Goal: Information Seeking & Learning: Learn about a topic

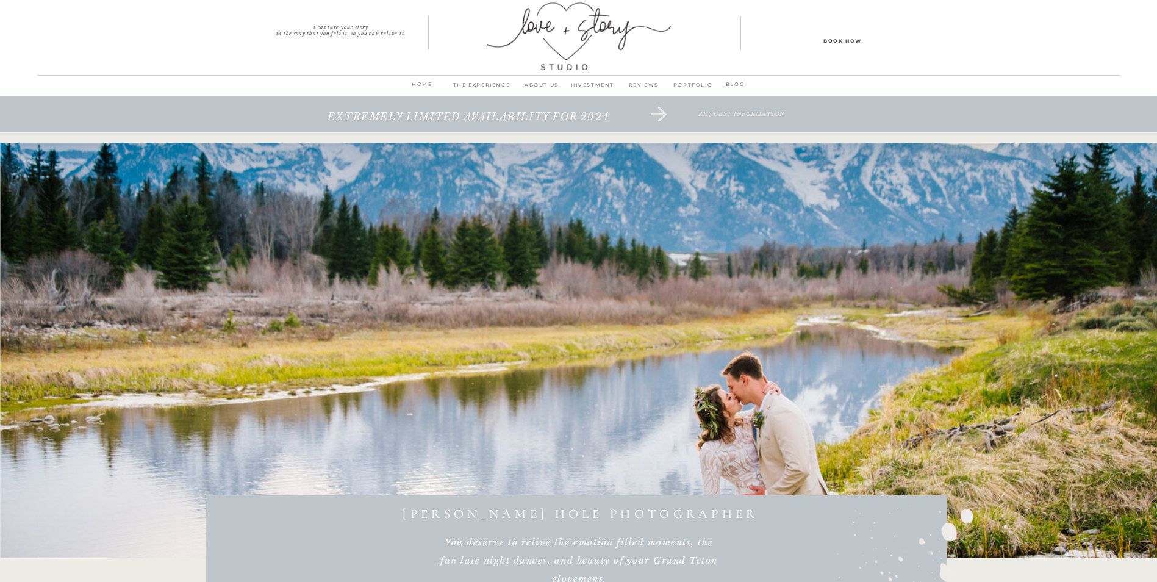
click at [487, 82] on p "THE EXPERIENCE" at bounding box center [482, 88] width 70 height 17
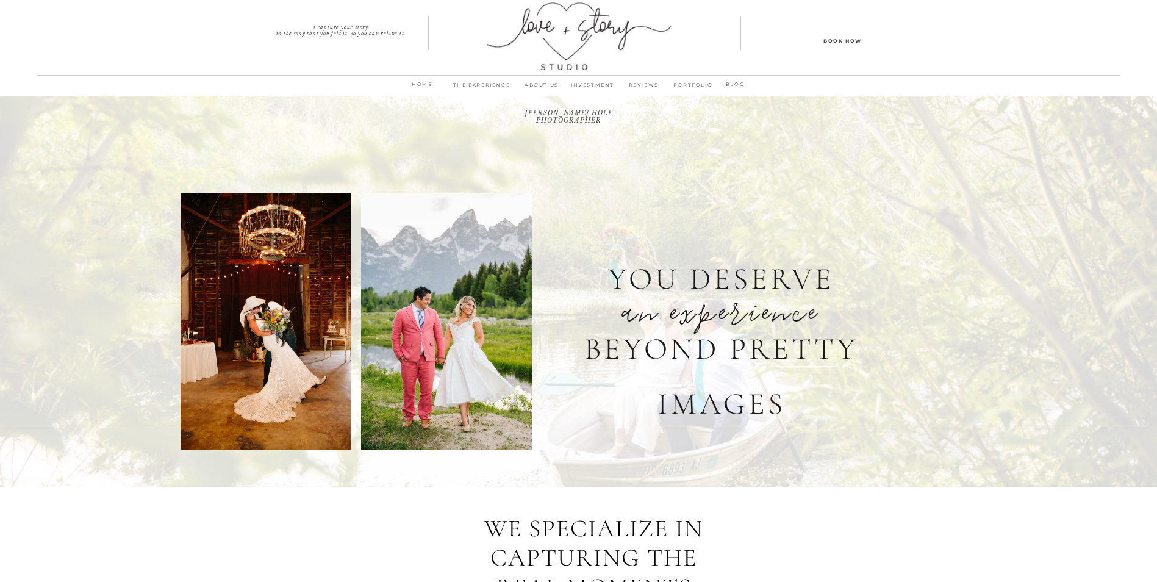
click at [603, 84] on p "INVESTMENT" at bounding box center [592, 88] width 51 height 17
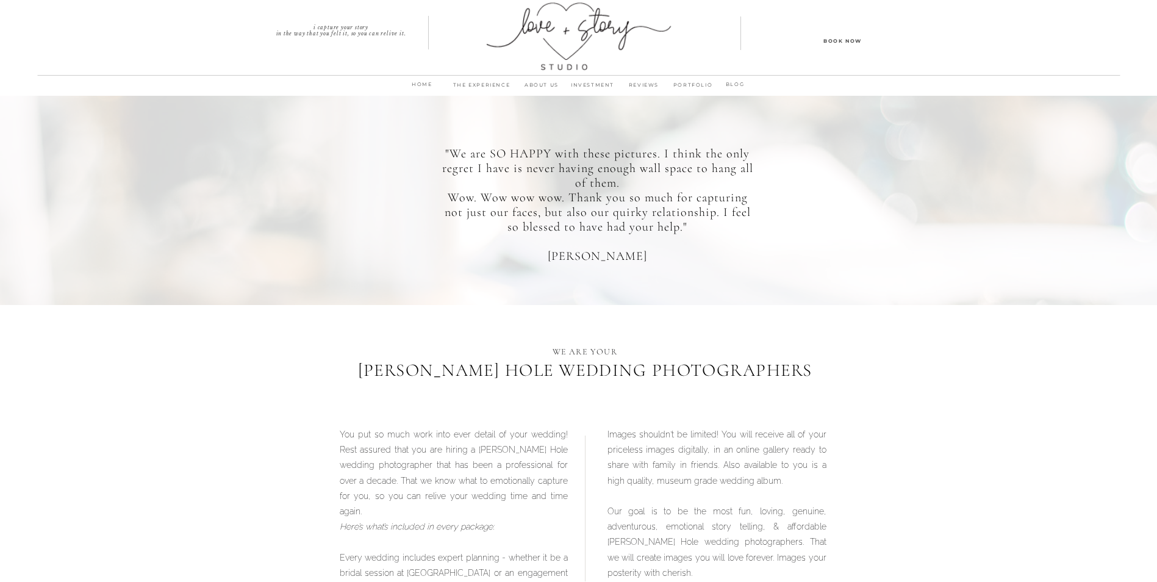
click at [687, 88] on p "PORTFOLIO" at bounding box center [693, 88] width 47 height 17
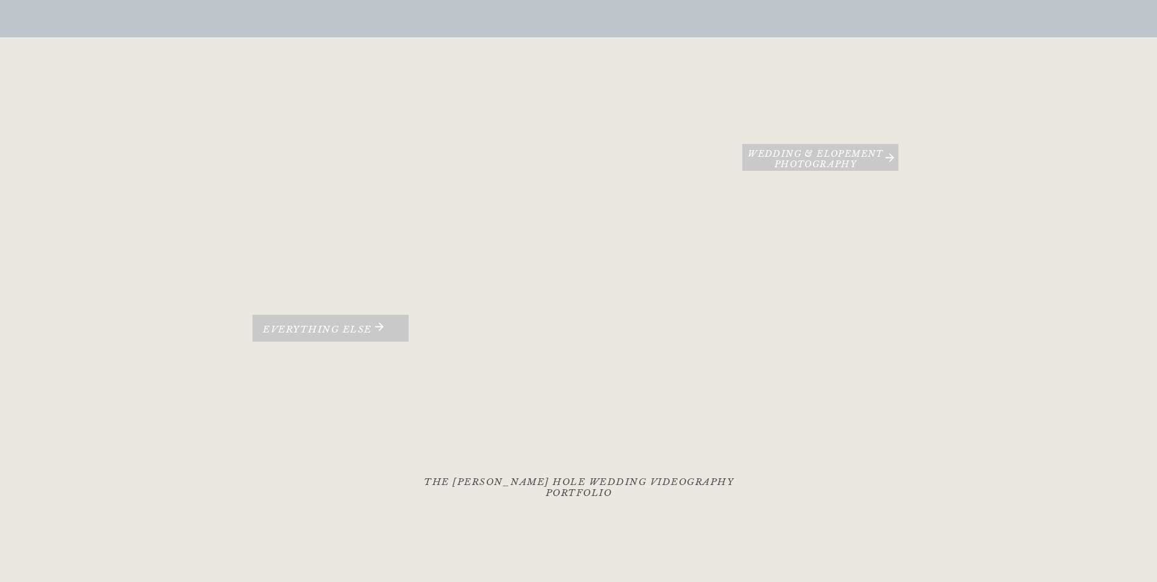
scroll to position [183, 0]
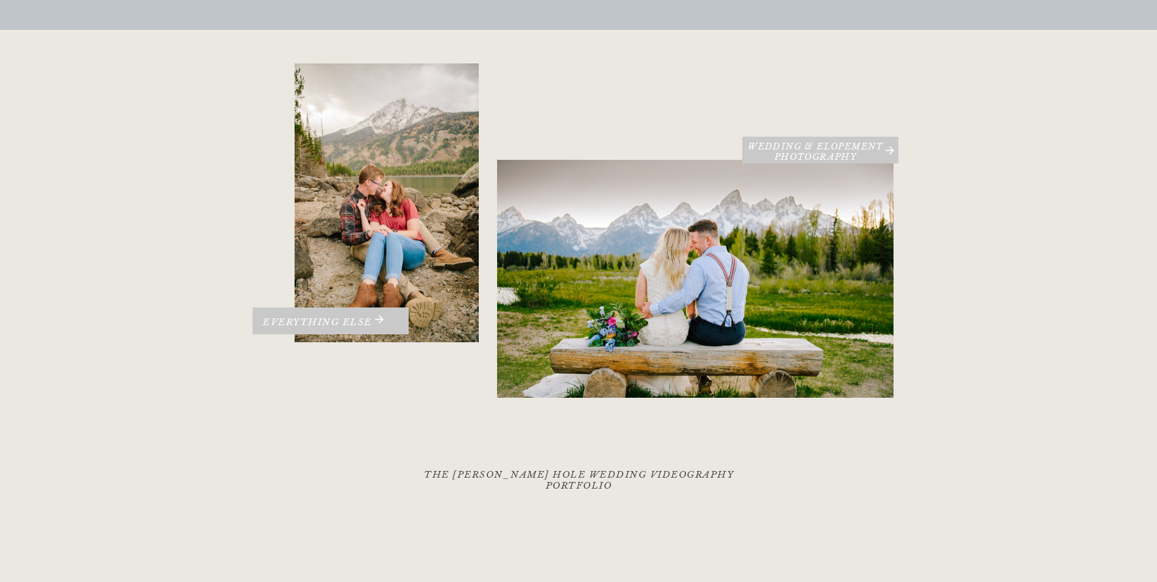
click at [325, 315] on div at bounding box center [330, 320] width 156 height 27
click at [312, 320] on h3 "Everything Else" at bounding box center [318, 326] width 148 height 18
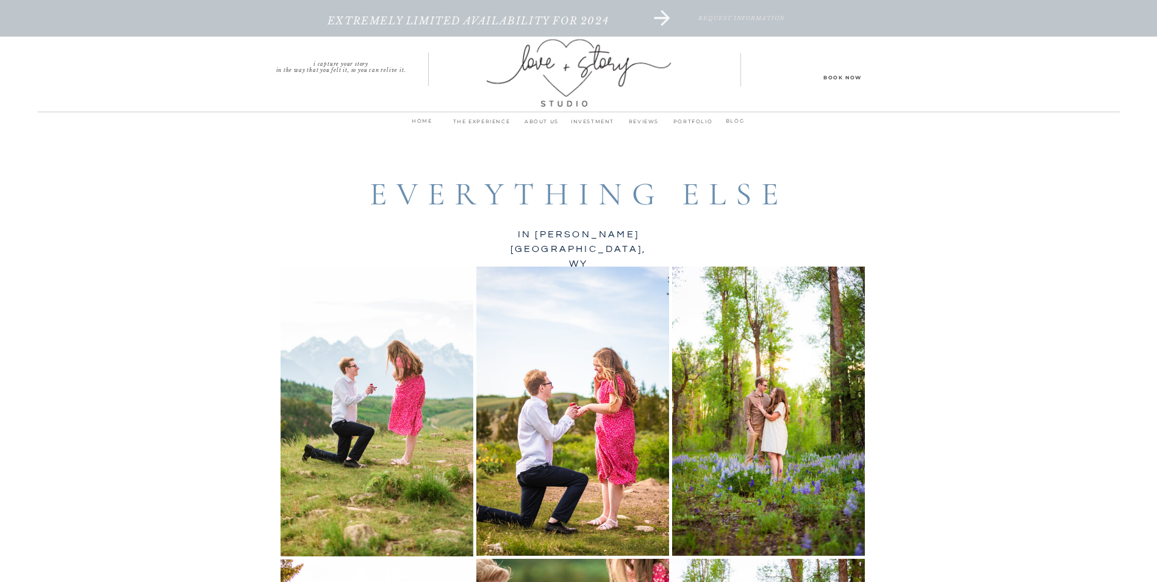
click at [586, 118] on p "INVESTMENT" at bounding box center [592, 124] width 51 height 17
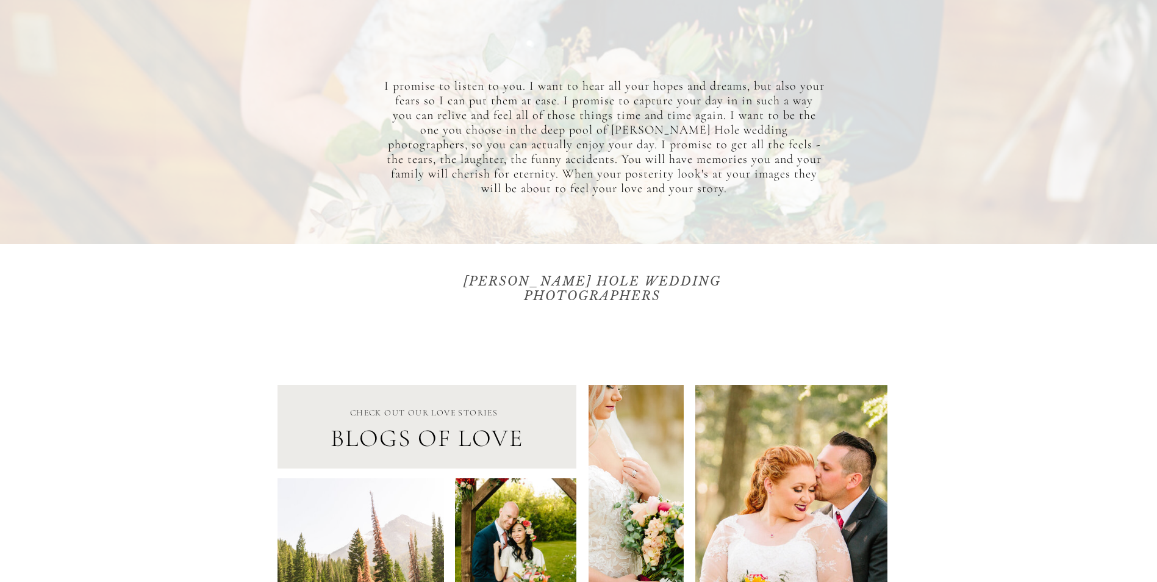
scroll to position [3110, 0]
